Goal: Transaction & Acquisition: Purchase product/service

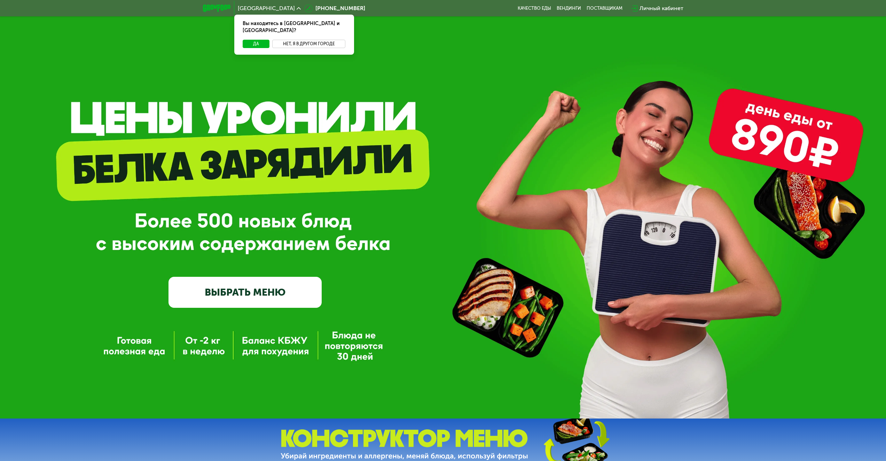
click at [307, 40] on button "Нет, я в другом городе" at bounding box center [308, 44] width 73 height 8
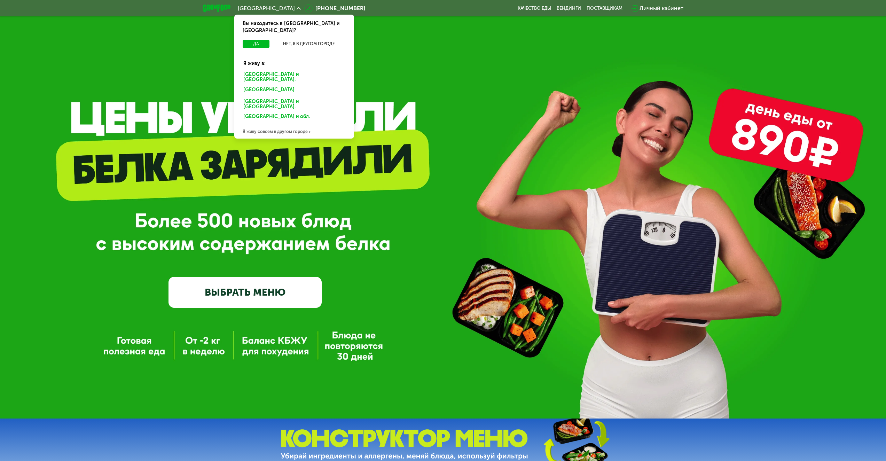
click at [279, 85] on div "Санкт-Петербурге и обл." at bounding box center [293, 90] width 109 height 11
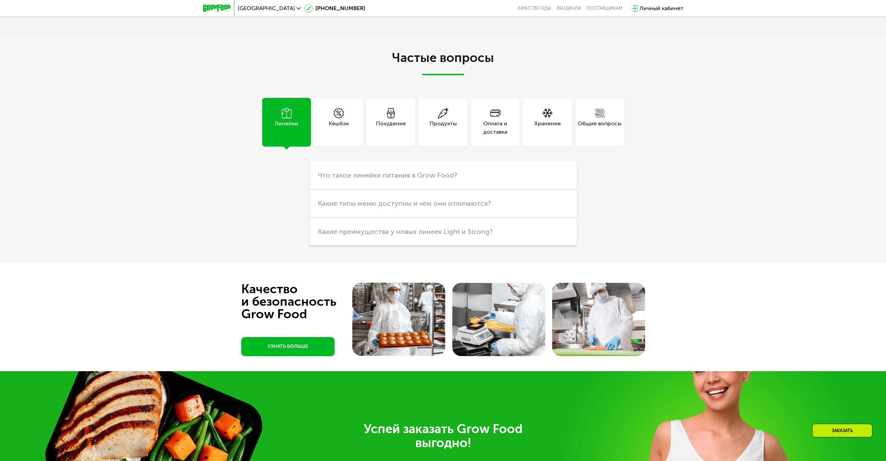
scroll to position [1985, 0]
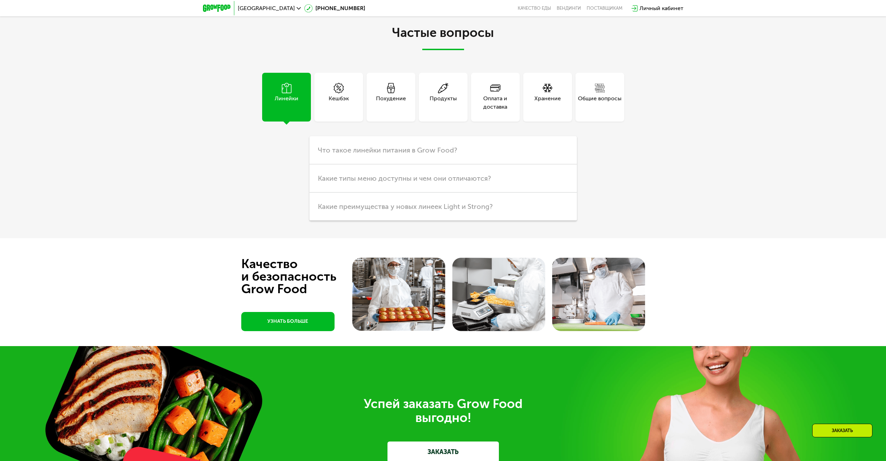
click at [496, 122] on div "Оплата и доставка" at bounding box center [495, 97] width 49 height 49
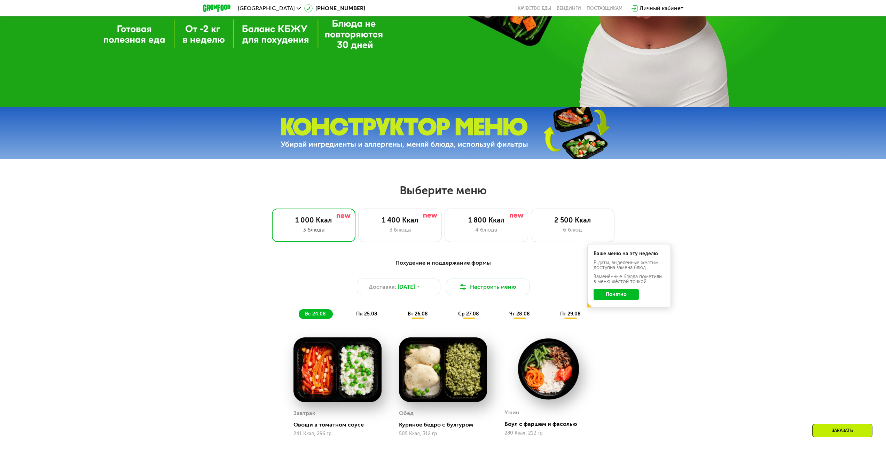
scroll to position [139, 0]
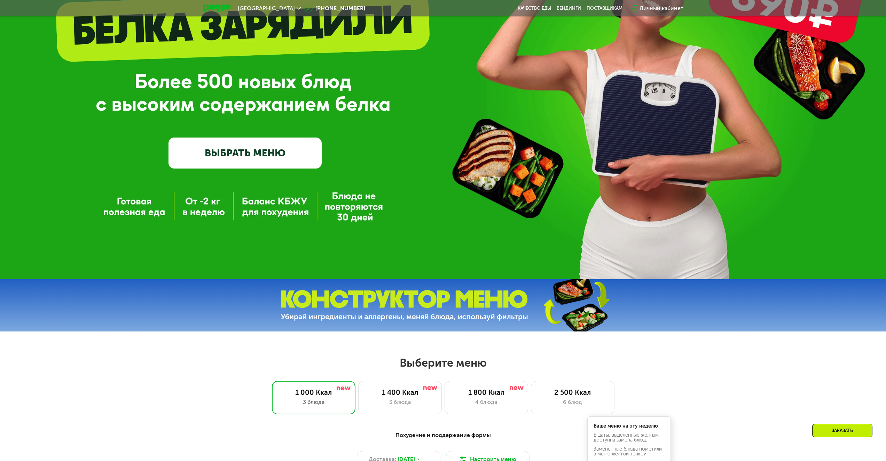
click at [264, 153] on link "ВЫБРАТЬ МЕНЮ" at bounding box center [245, 153] width 153 height 31
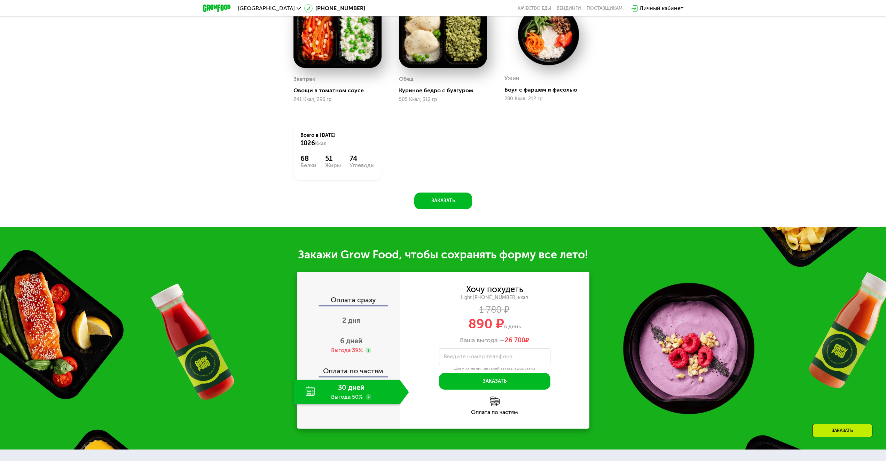
scroll to position [655, 0]
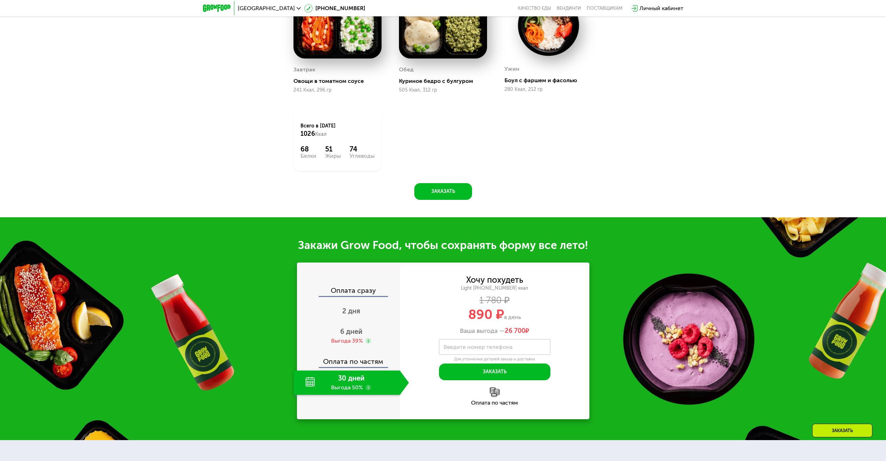
click at [615, 120] on div "Похудение и поддержание формы Доставка: [DATE] Настроить меню вс 24.08 пн 25.08…" at bounding box center [443, 55] width 429 height 289
